Goal: Task Accomplishment & Management: Manage account settings

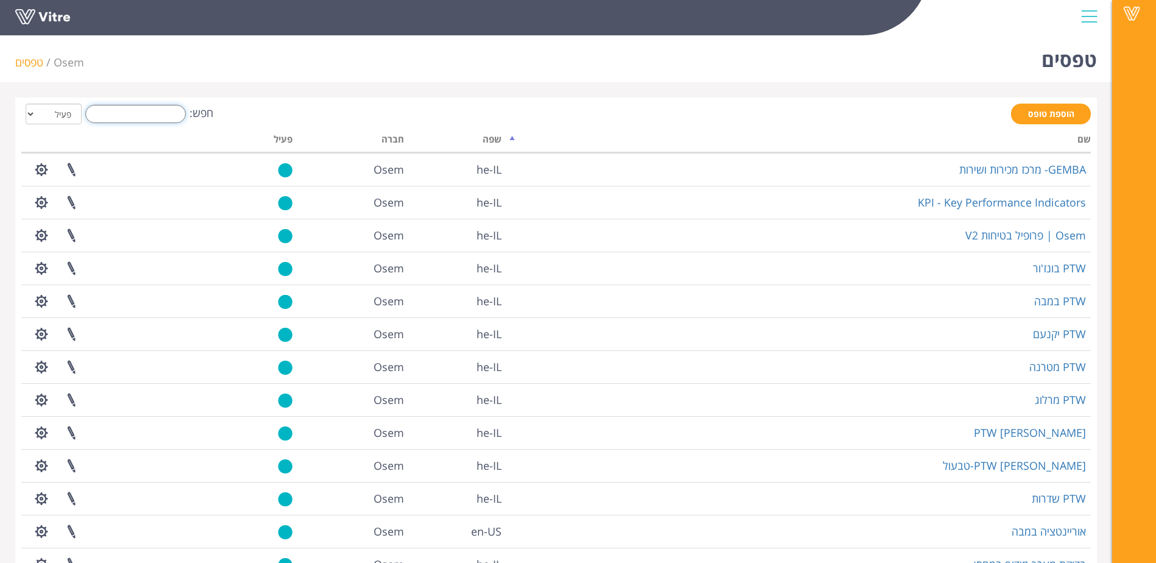
click at [140, 114] on input "חפש:" at bounding box center [135, 114] width 101 height 18
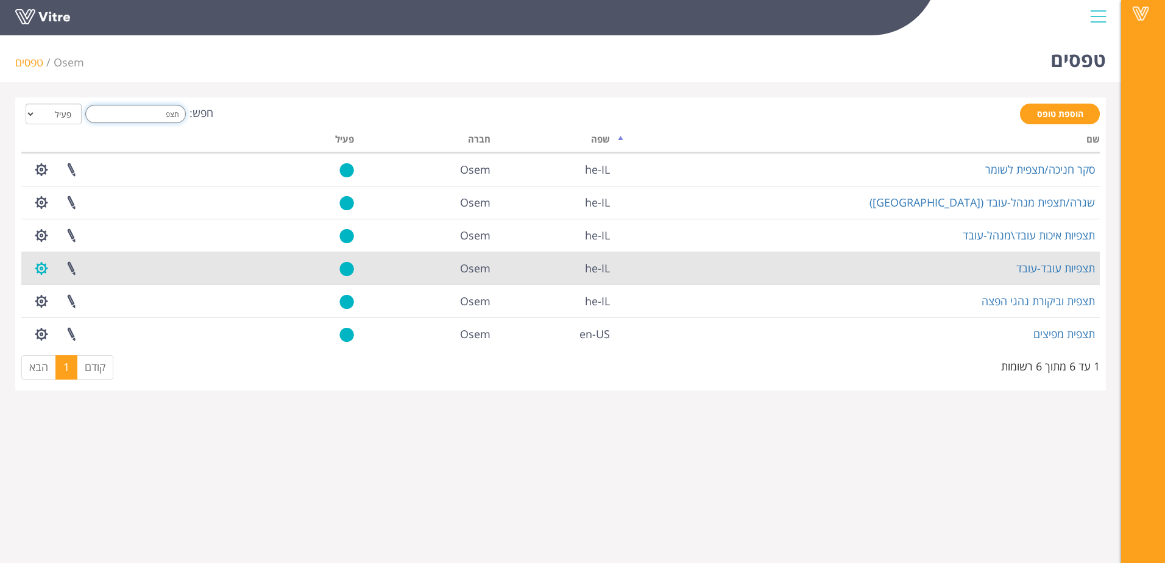
type input "תצפ"
click at [39, 271] on button "button" at bounding box center [41, 268] width 30 height 32
click at [74, 312] on link "הגדרת משתמשים" at bounding box center [75, 313] width 96 height 16
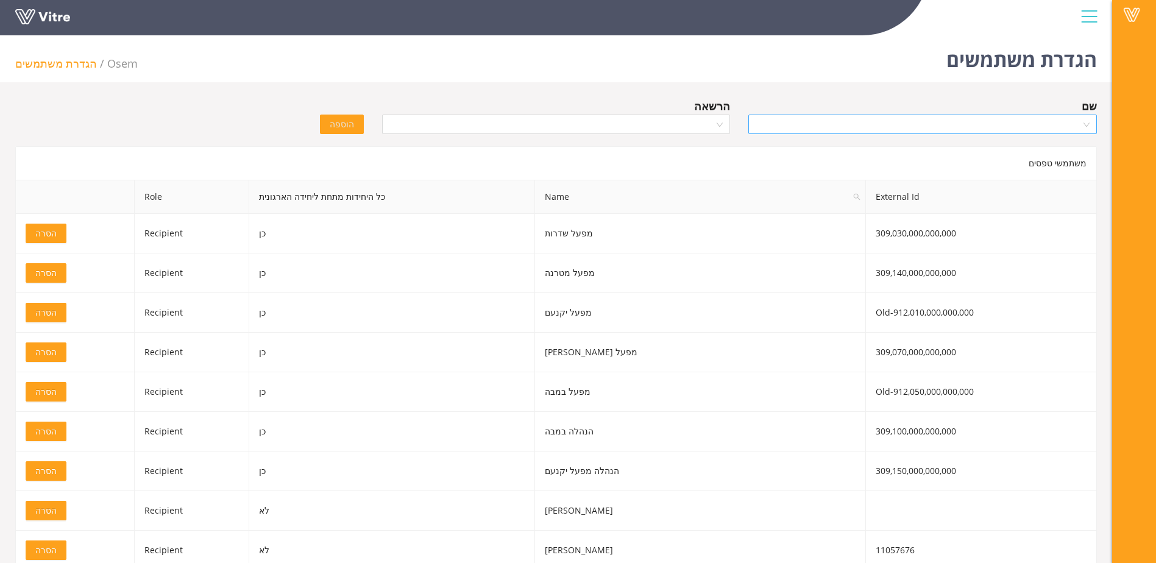
drag, startPoint x: 818, startPoint y: 126, endPoint x: 820, endPoint y: 117, distance: 9.5
click at [818, 123] on input "search" at bounding box center [918, 124] width 325 height 18
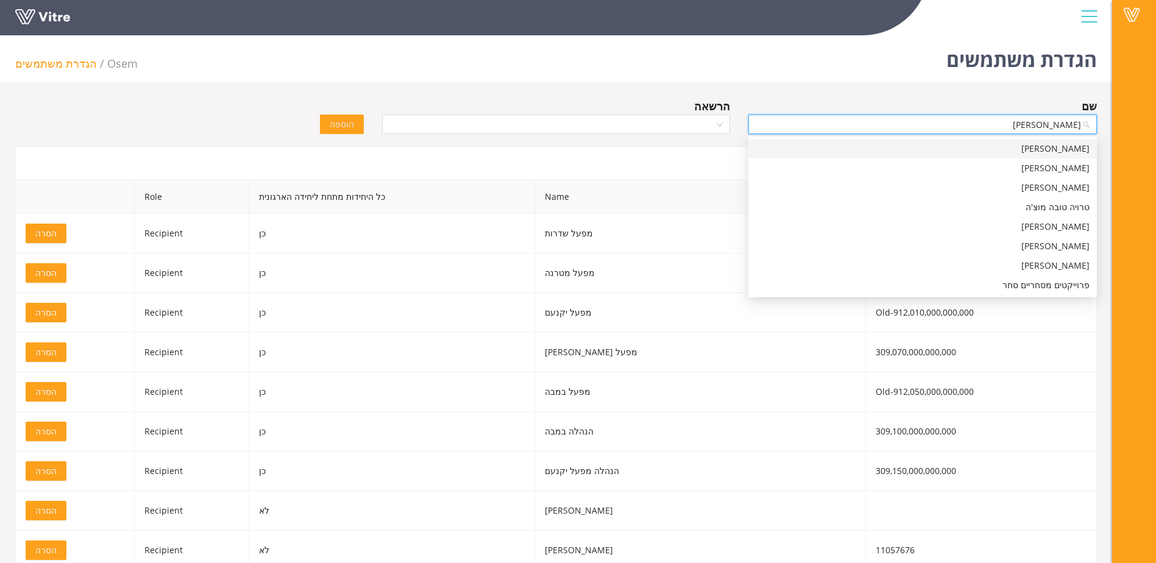
type input "רוית"
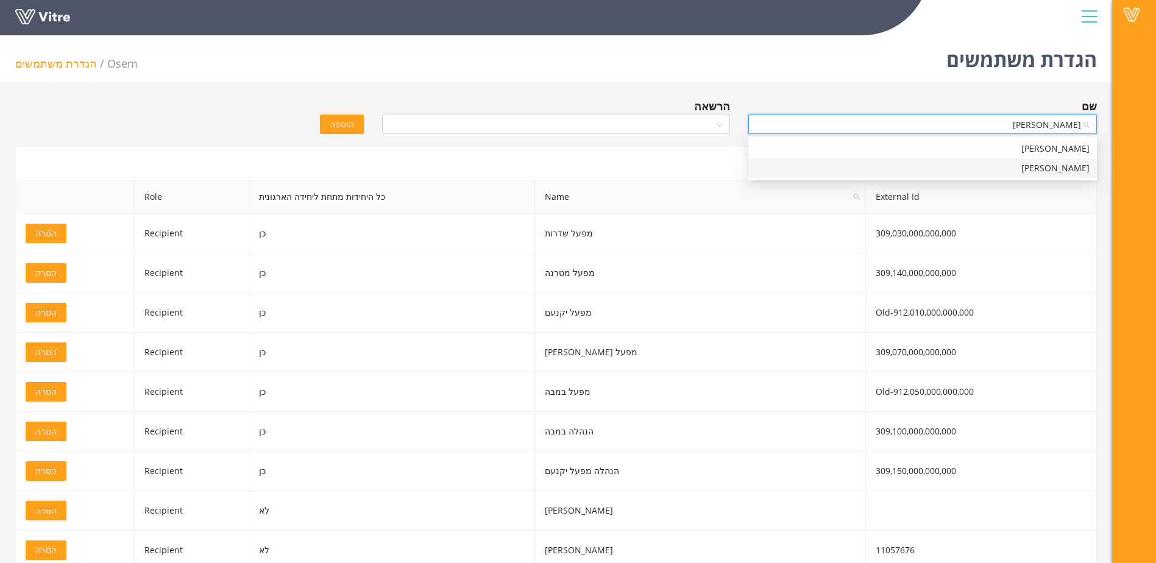
click at [923, 172] on div "רוית רחמים" at bounding box center [923, 167] width 334 height 13
click at [487, 121] on input "search" at bounding box center [551, 124] width 325 height 18
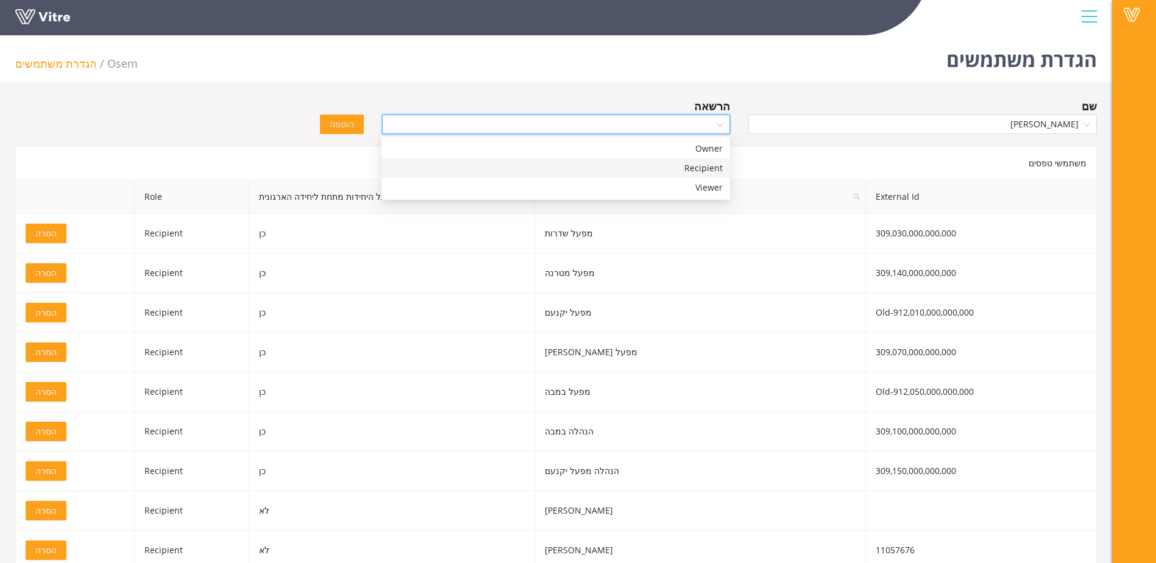
click at [675, 166] on div "Recipient" at bounding box center [556, 167] width 334 height 13
click at [349, 114] on div "הוספה" at bounding box center [281, 115] width 183 height 37
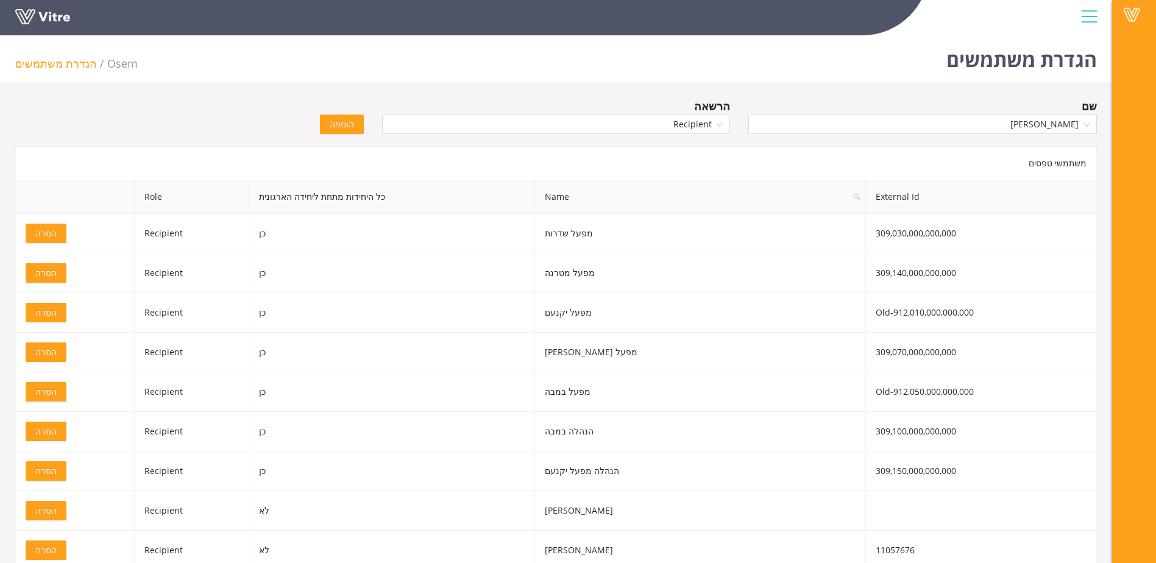
click at [350, 124] on span "הוספה" at bounding box center [342, 124] width 24 height 13
